Goal: Task Accomplishment & Management: Complete application form

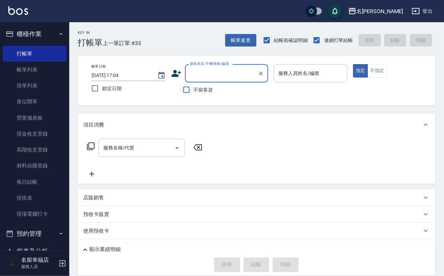
click at [185, 89] on input "不留客資" at bounding box center [186, 90] width 15 height 15
checkbox input "true"
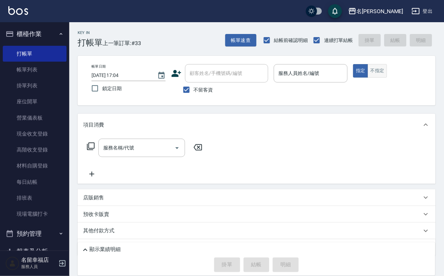
click at [407, 74] on div "指定 不指定" at bounding box center [390, 71] width 74 height 14
click at [387, 77] on button "不指定" at bounding box center [377, 71] width 19 height 14
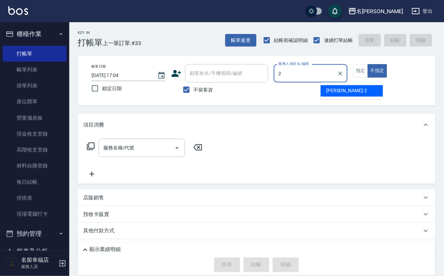
type input "[PERSON_NAME]-2"
type button "false"
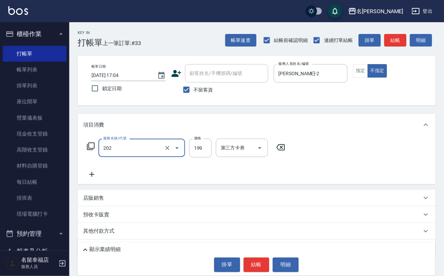
type input "不指定單剪(202)"
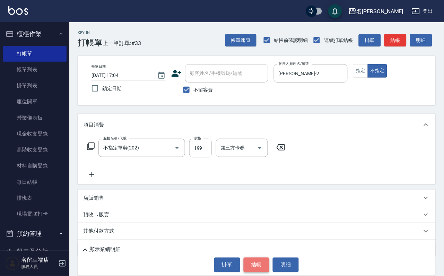
click at [261, 263] on button "結帳" at bounding box center [257, 265] width 26 height 15
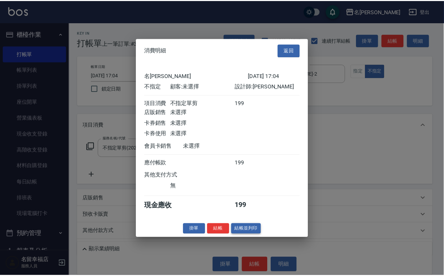
scroll to position [99, 0]
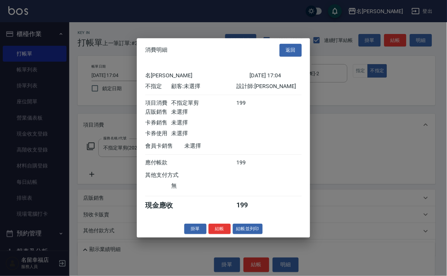
click at [222, 235] on button "結帳" at bounding box center [220, 229] width 22 height 11
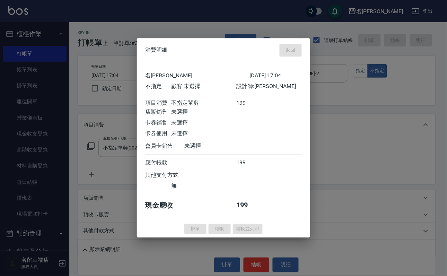
type input "[DATE] 17:46"
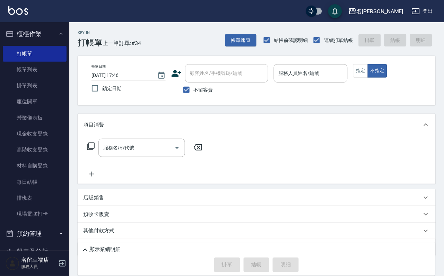
click at [201, 103] on div "帳單日期 [DATE] 17:46 鎖定日期 顧客姓名/手機號碼/編號 顧客姓名/手機號碼/編號 不留客資 服務人員姓名/編號 服務人員姓名/編號 指定 不指定" at bounding box center [257, 81] width 358 height 50
click at [201, 94] on span "不留客資" at bounding box center [203, 89] width 19 height 7
click at [194, 95] on input "不留客資" at bounding box center [186, 90] width 15 height 15
checkbox input "false"
click at [208, 80] on div "顧客姓名/手機號碼/編號" at bounding box center [226, 73] width 83 height 18
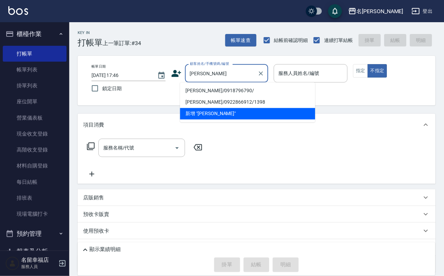
click at [214, 93] on li "[PERSON_NAME]/0918796790/" at bounding box center [247, 90] width 135 height 11
type input "[PERSON_NAME]/0918796790/"
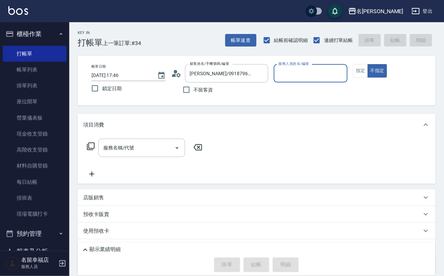
type input "[PERSON_NAME]-7"
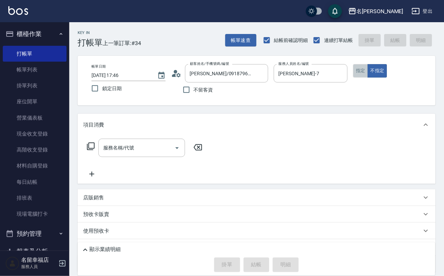
click at [368, 78] on button "指定" at bounding box center [360, 71] width 15 height 14
click at [131, 154] on input "服務名稱/代號" at bounding box center [137, 148] width 70 height 12
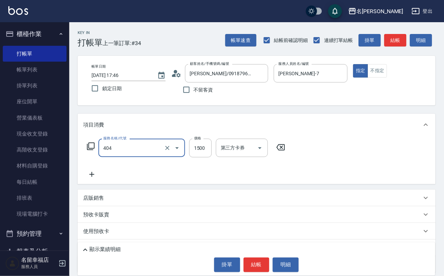
type input "設計染髮(404)"
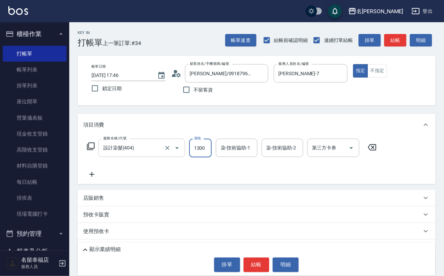
scroll to position [0, 0]
type input "1300"
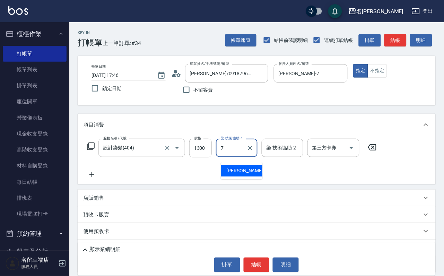
type input "[PERSON_NAME]-7"
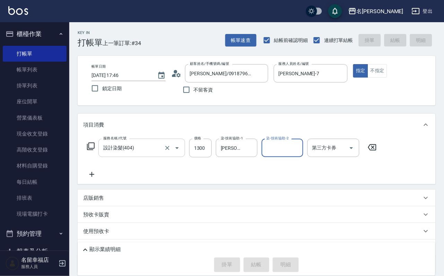
type input "[DATE] 17:49"
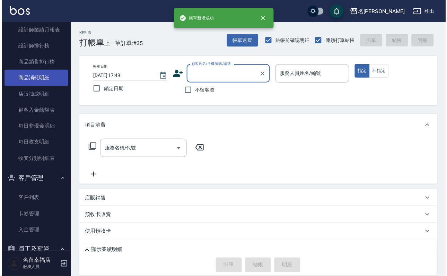
scroll to position [513, 0]
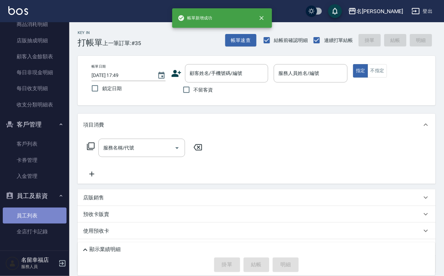
click at [41, 211] on link "員工列表" at bounding box center [35, 216] width 64 height 16
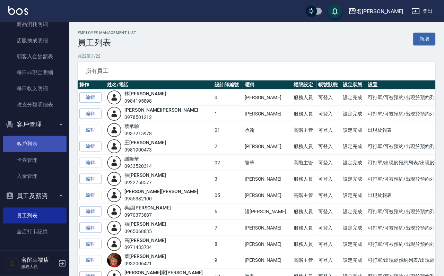
click at [40, 140] on link "客戶列表" at bounding box center [35, 144] width 64 height 16
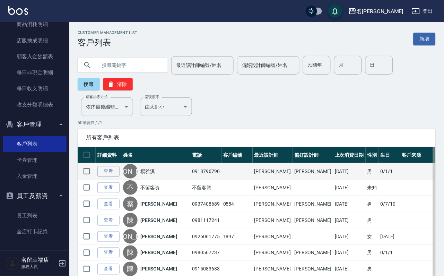
click at [151, 174] on div "[PERSON_NAME]" at bounding box center [156, 171] width 66 height 15
click at [151, 175] on link "楊雅淇" at bounding box center [147, 171] width 15 height 7
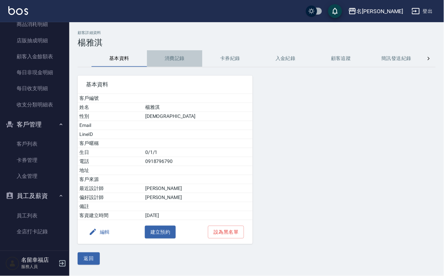
click at [173, 52] on button "消費記錄" at bounding box center [175, 58] width 56 height 17
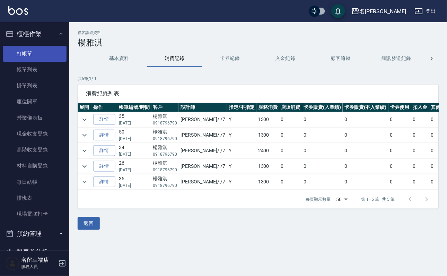
click at [39, 57] on link "打帳單" at bounding box center [35, 54] width 64 height 16
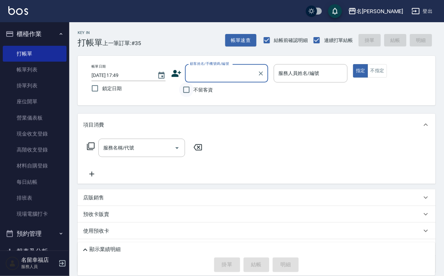
click at [189, 94] on input "不留客資" at bounding box center [186, 90] width 15 height 15
checkbox input "true"
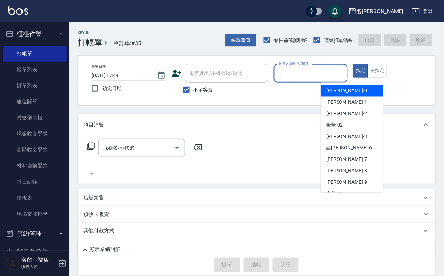
drag, startPoint x: 357, startPoint y: 78, endPoint x: 319, endPoint y: 72, distance: 38.7
click at [345, 78] on input "服務人員姓名/編號" at bounding box center [311, 73] width 68 height 12
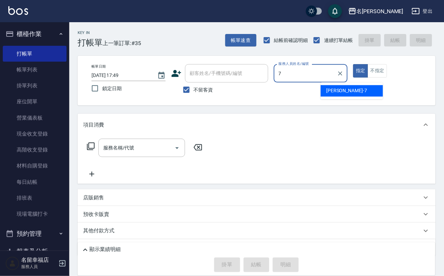
type input "[PERSON_NAME]-7"
type button "true"
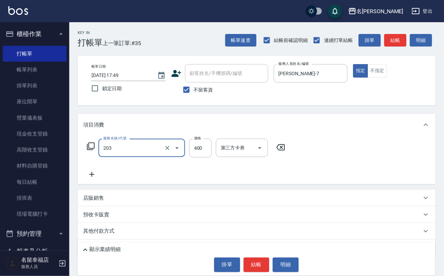
type input "指定單剪(203)"
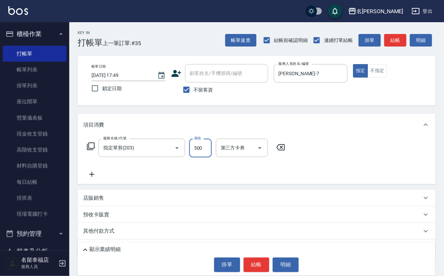
type input "500"
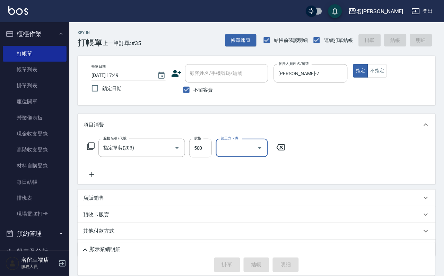
type input "[DATE] 17:50"
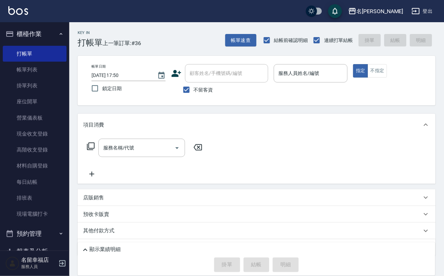
click at [65, 77] on nav "櫃檯作業 打帳單 帳單列表 掛單列表 座位開單 營業儀表板 現金收支登錄 高階收支登錄 材料自購登錄 每日結帳 排班表 現場電腦打卡 預約管理 預約管理 單日…" at bounding box center [34, 136] width 69 height 229
click at [44, 75] on link "帳單列表" at bounding box center [35, 70] width 64 height 16
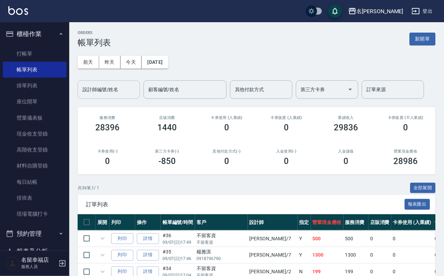
click at [122, 89] on input "設計師編號/姓名" at bounding box center [109, 90] width 56 height 12
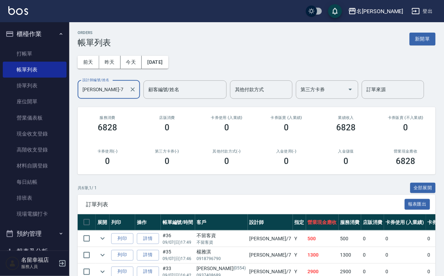
type input "[PERSON_NAME]-7"
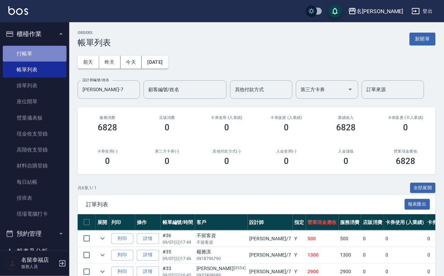
click at [49, 60] on link "打帳單" at bounding box center [35, 54] width 64 height 16
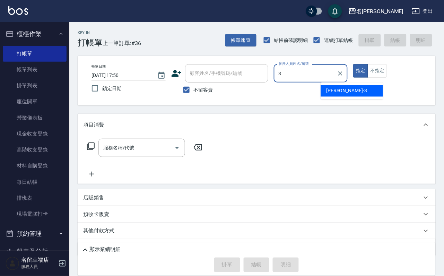
type input "[PERSON_NAME]-3"
type button "true"
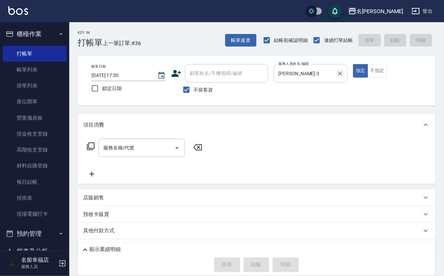
click at [344, 77] on icon "Clear" at bounding box center [340, 73] width 7 height 7
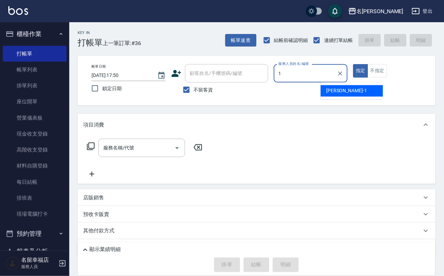
type input "[PERSON_NAME]-1"
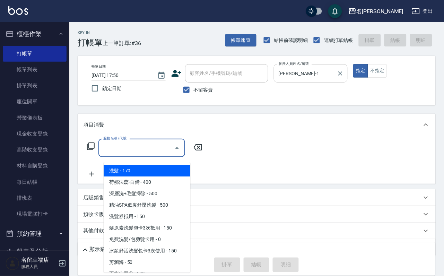
click at [131, 154] on input "服務名稱/代號" at bounding box center [137, 148] width 70 height 12
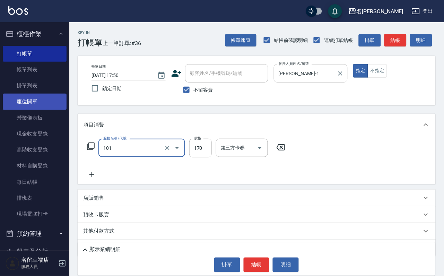
type input "洗髮(101)"
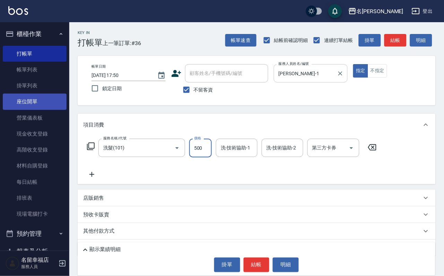
type input "500"
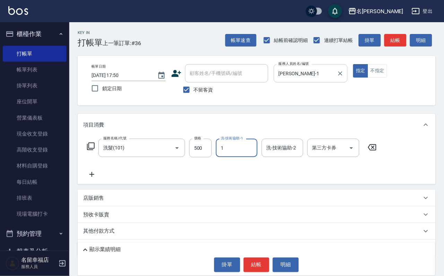
type input "[PERSON_NAME]-1"
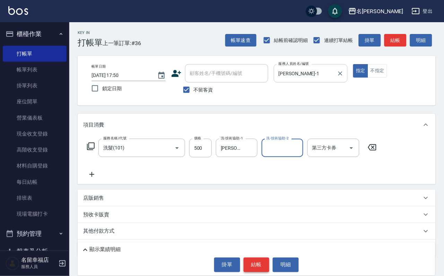
drag, startPoint x: 261, startPoint y: 265, endPoint x: 259, endPoint y: 261, distance: 4.2
click at [259, 261] on button "結帳" at bounding box center [257, 265] width 26 height 15
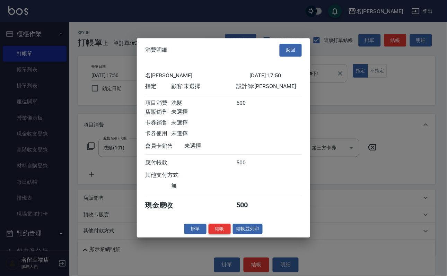
scroll to position [86, 0]
click at [209, 235] on button "結帳" at bounding box center [220, 229] width 22 height 11
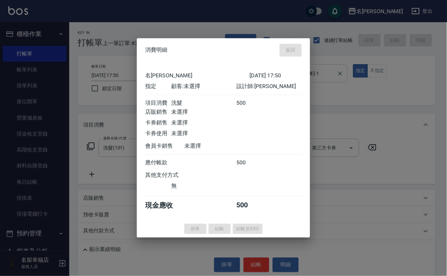
type input "[DATE] 18:17"
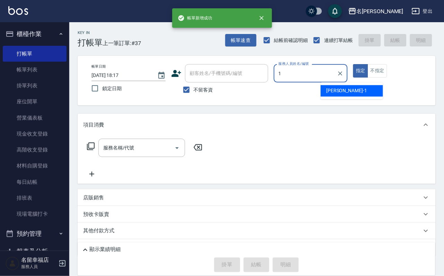
type input "[PERSON_NAME]-1"
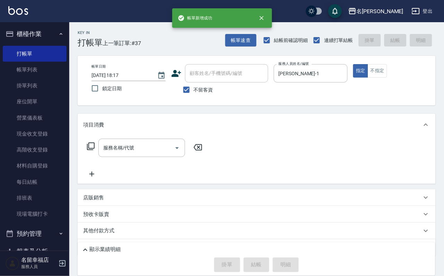
click at [94, 150] on icon at bounding box center [91, 147] width 8 height 8
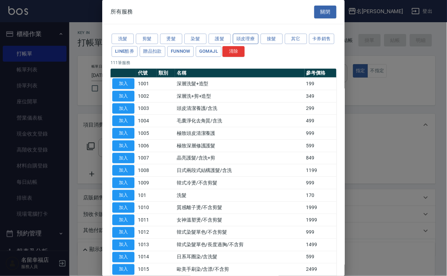
click at [257, 42] on button "頭皮理療" at bounding box center [246, 39] width 26 height 11
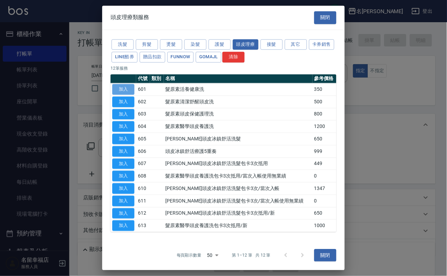
click at [122, 95] on button "加入" at bounding box center [123, 89] width 22 height 11
type input "髮原素活養健康洗(601)"
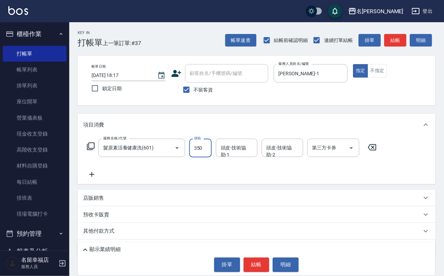
click at [212, 157] on input "350" at bounding box center [200, 148] width 23 height 19
type input "400"
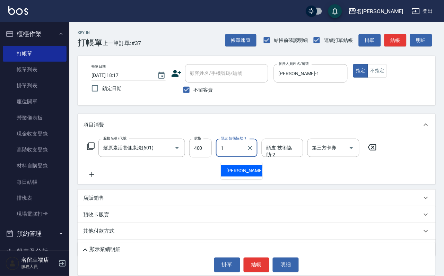
type input "[PERSON_NAME]-1"
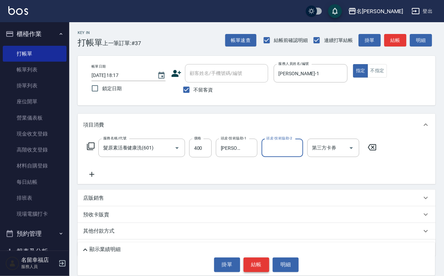
click at [257, 265] on button "結帳" at bounding box center [257, 265] width 26 height 15
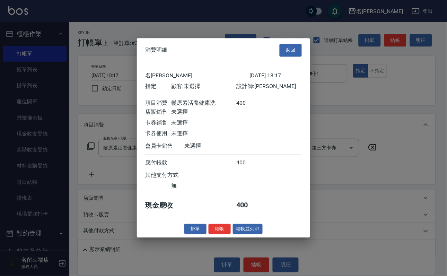
click at [213, 235] on button "結帳" at bounding box center [220, 229] width 22 height 11
